Goal: Task Accomplishment & Management: Complete application form

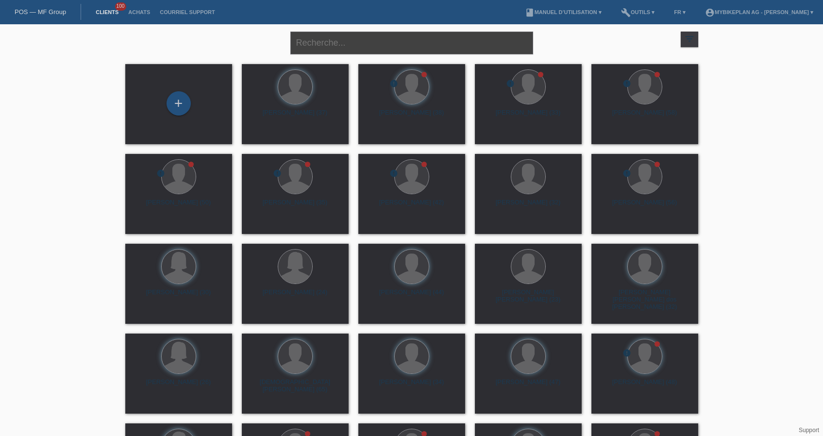
click at [337, 44] on input "text" at bounding box center [411, 43] width 243 height 23
paste input "[PERSON_NAME]"
type input "Francisco Varela"
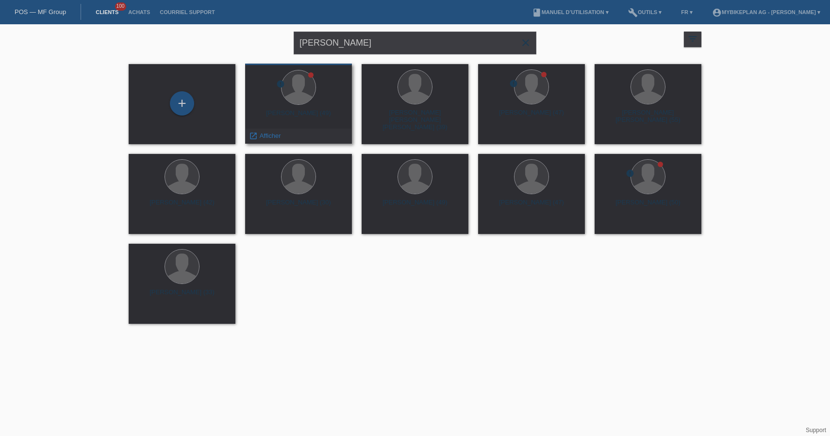
click at [285, 117] on div "Francisco Javier Varela (49)" at bounding box center [298, 117] width 91 height 16
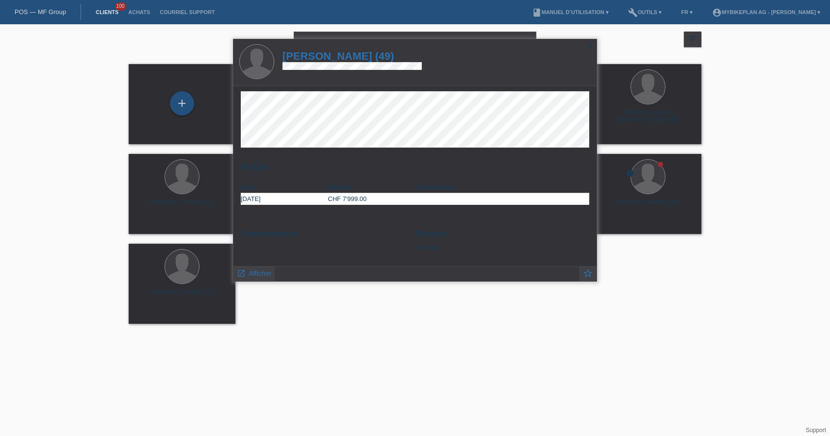
click at [326, 54] on h1 "Francisco Javier Varela (49)" at bounding box center [352, 56] width 139 height 12
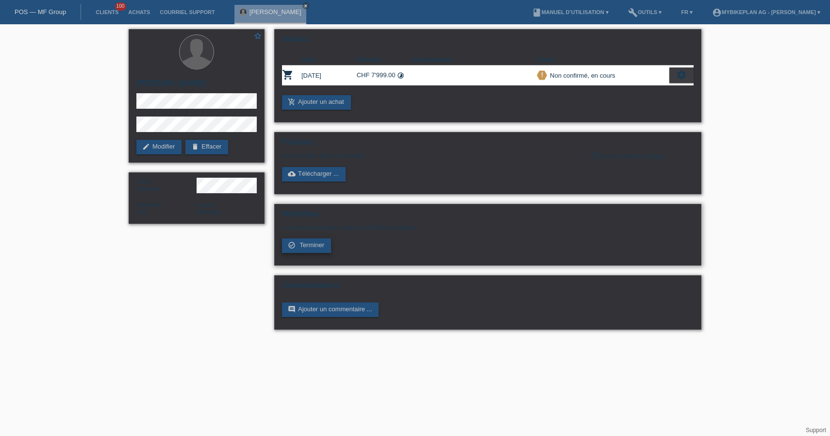
click at [313, 247] on span "Terminer" at bounding box center [312, 244] width 25 height 7
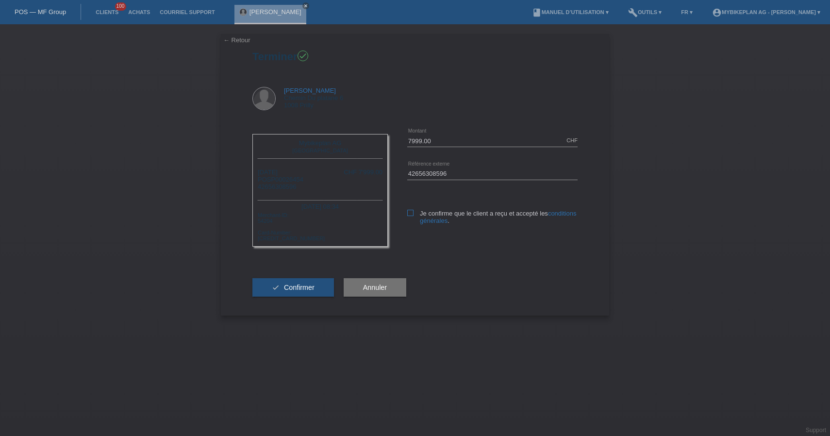
click at [409, 213] on icon at bounding box center [410, 213] width 6 height 6
click at [409, 213] on input "Je confirme que le client a reçu et accepté les conditions générales ." at bounding box center [410, 213] width 6 height 6
checkbox input "true"
click at [303, 290] on button "check Confirmer" at bounding box center [293, 287] width 82 height 18
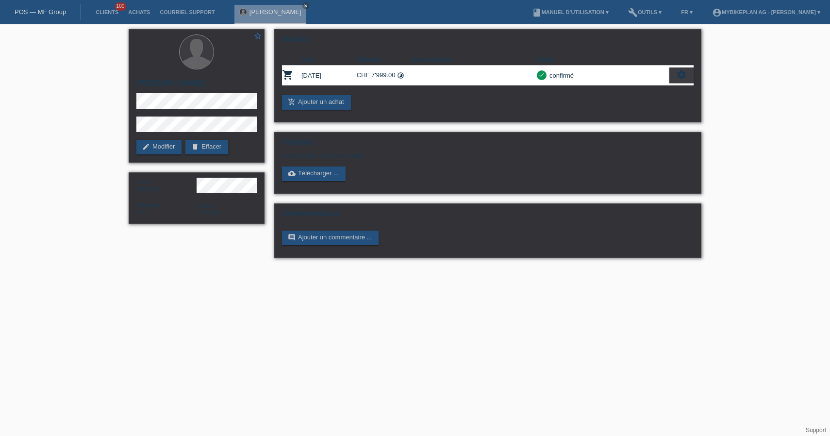
click at [56, 10] on link "POS — MF Group" at bounding box center [40, 11] width 51 height 7
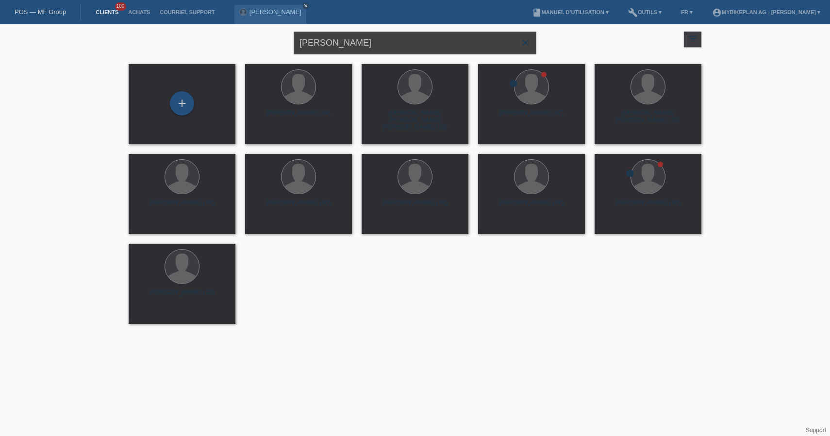
click at [369, 42] on input "Francisco Varela" at bounding box center [415, 43] width 243 height 23
paste input "[PERSON_NAME]"
type input "[PERSON_NAME]"
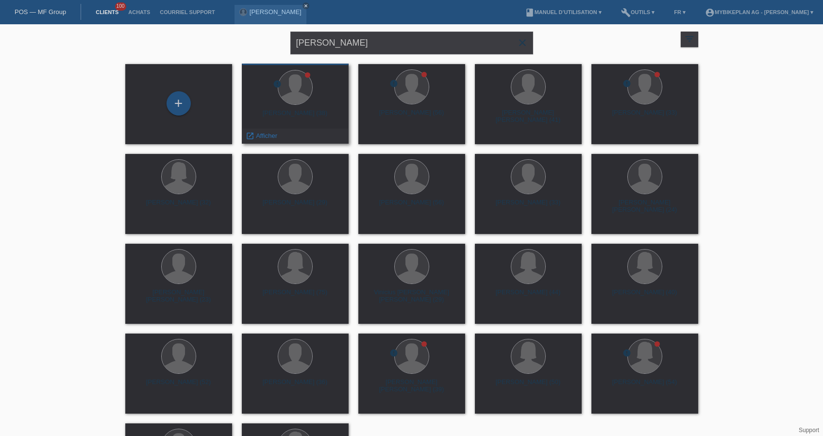
click at [290, 113] on div "Gabriel Knörr (38)" at bounding box center [295, 117] width 91 height 16
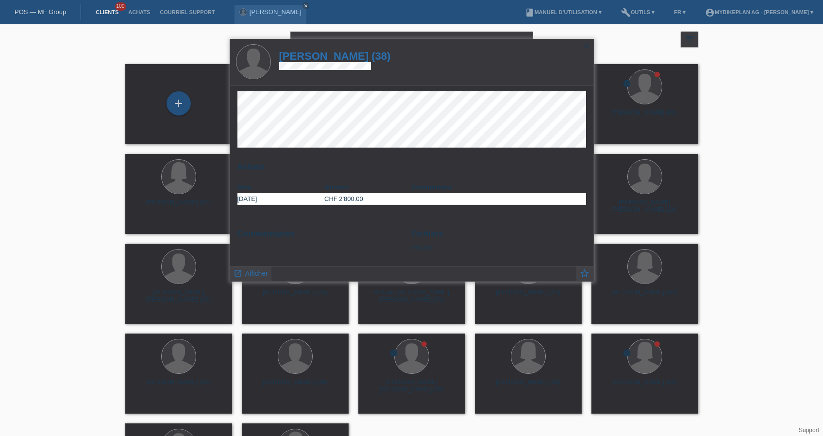
click at [346, 60] on h1 "Gabriel Knörr (38)" at bounding box center [335, 56] width 112 height 12
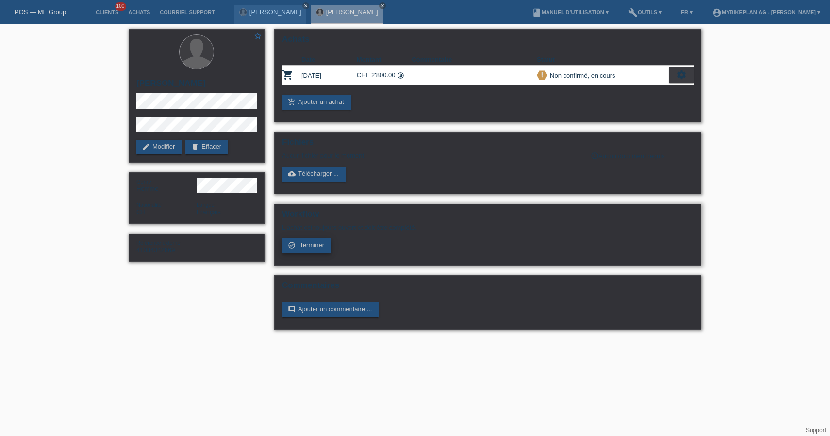
click at [316, 249] on span "Terminer" at bounding box center [312, 244] width 25 height 7
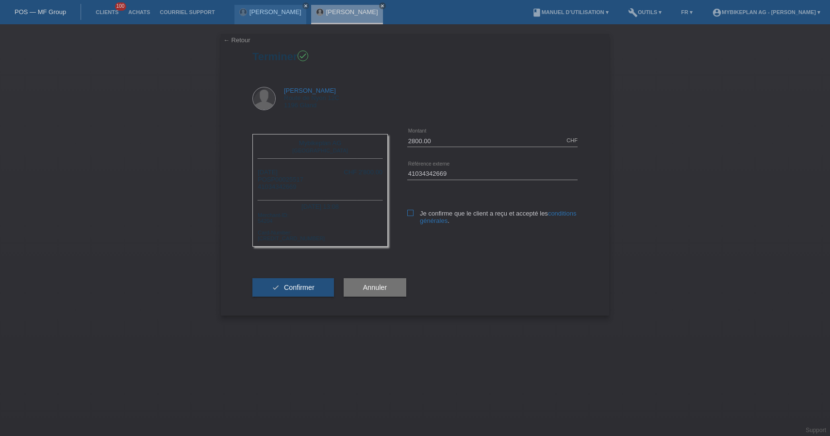
click at [414, 213] on label "Je confirme que le client a reçu et accepté les conditions générales ." at bounding box center [492, 217] width 170 height 15
click at [407, 216] on icon at bounding box center [410, 213] width 6 height 6
click at [407, 216] on input "Je confirme que le client a reçu et accepté les conditions générales ." at bounding box center [410, 213] width 6 height 6
checkbox input "true"
click at [309, 291] on span "Confirmer" at bounding box center [299, 288] width 31 height 8
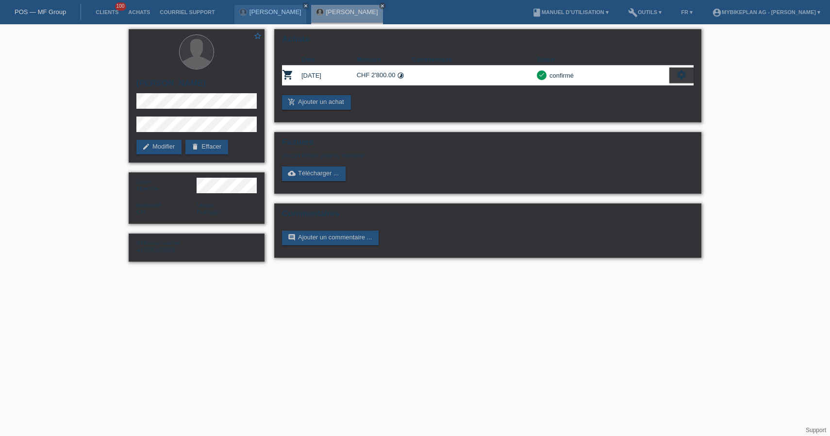
click at [33, 10] on link "POS — MF Group" at bounding box center [40, 11] width 51 height 7
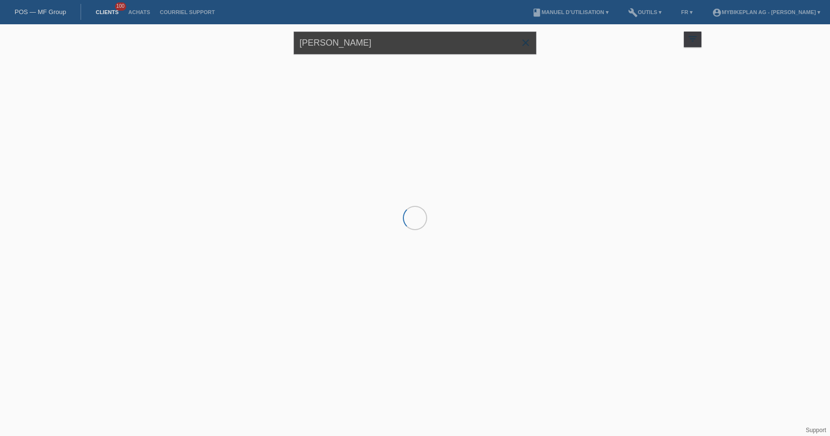
click at [355, 42] on input "[PERSON_NAME]" at bounding box center [415, 43] width 243 height 23
paste input "[PERSON_NAME]"
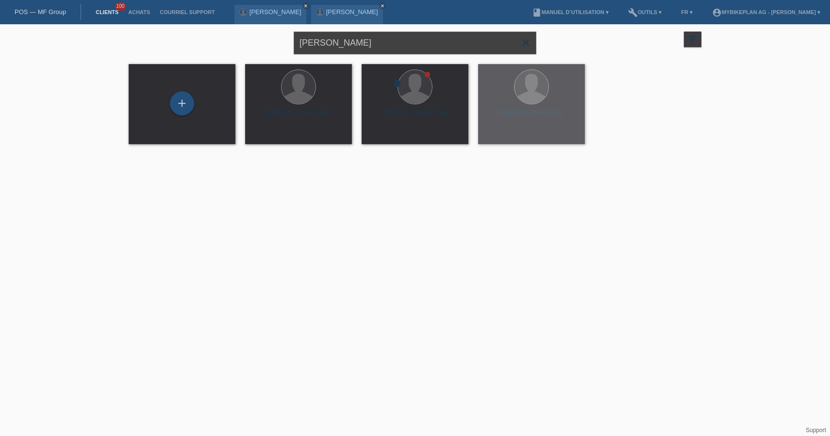
type input "[PERSON_NAME]"
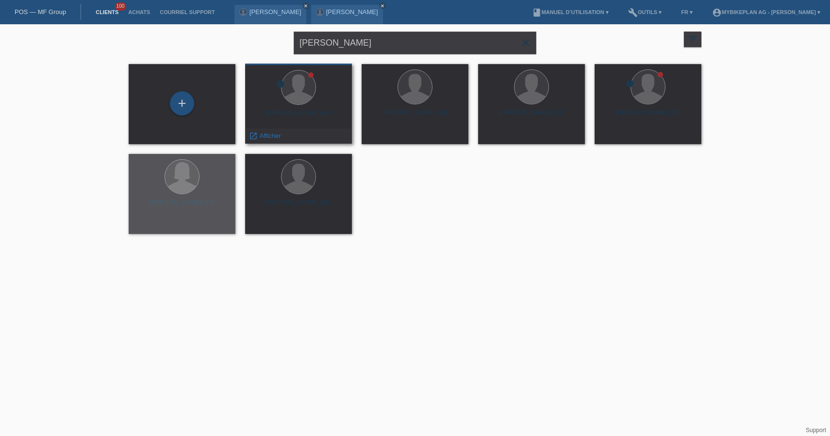
click at [315, 110] on div "Martin Herrmann (46)" at bounding box center [298, 117] width 91 height 16
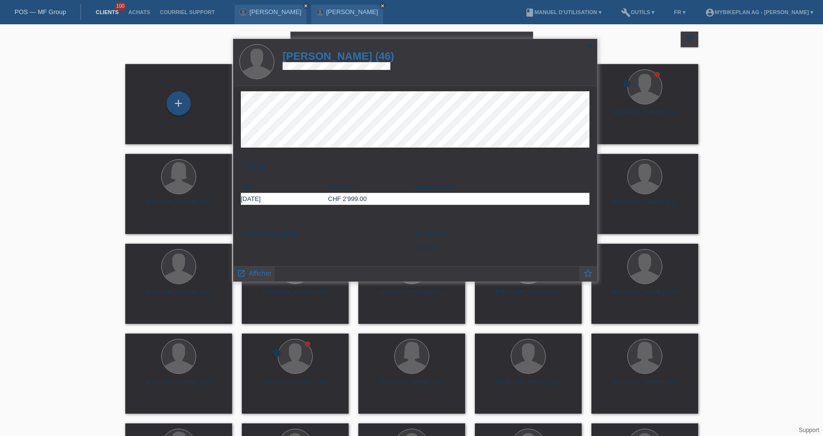
click at [375, 55] on h1 "Martin Herrmann (46)" at bounding box center [339, 56] width 112 height 12
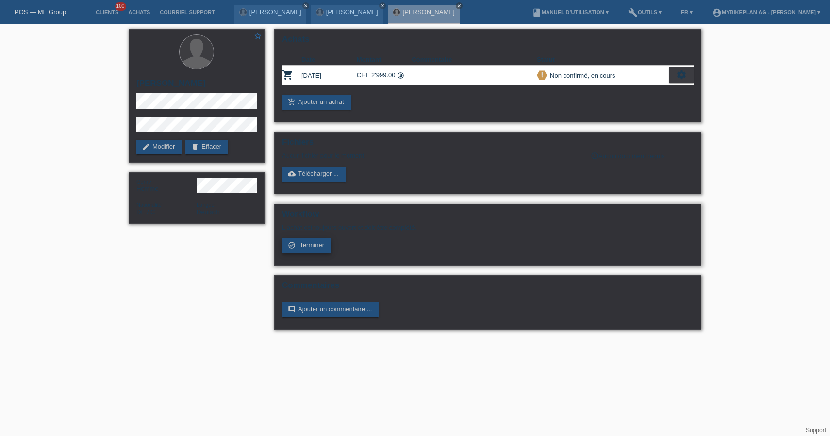
click at [327, 249] on link "check_circle_outline Terminer" at bounding box center [306, 245] width 49 height 15
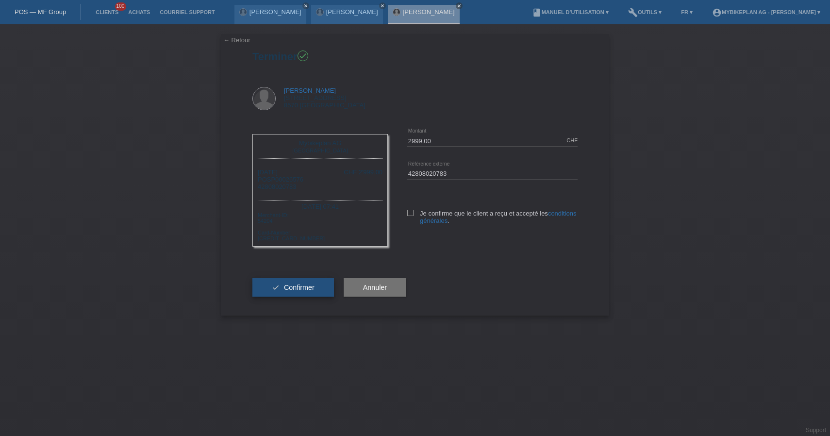
click at [288, 291] on span "Confirmer" at bounding box center [299, 288] width 31 height 8
click at [411, 213] on icon at bounding box center [410, 213] width 6 height 6
click at [411, 213] on input "Je confirme que le client a reçu et accepté les conditions générales ." at bounding box center [410, 213] width 6 height 6
checkbox input "true"
click at [299, 291] on span "Confirmer" at bounding box center [299, 288] width 31 height 8
